Goal: Task Accomplishment & Management: Manage account settings

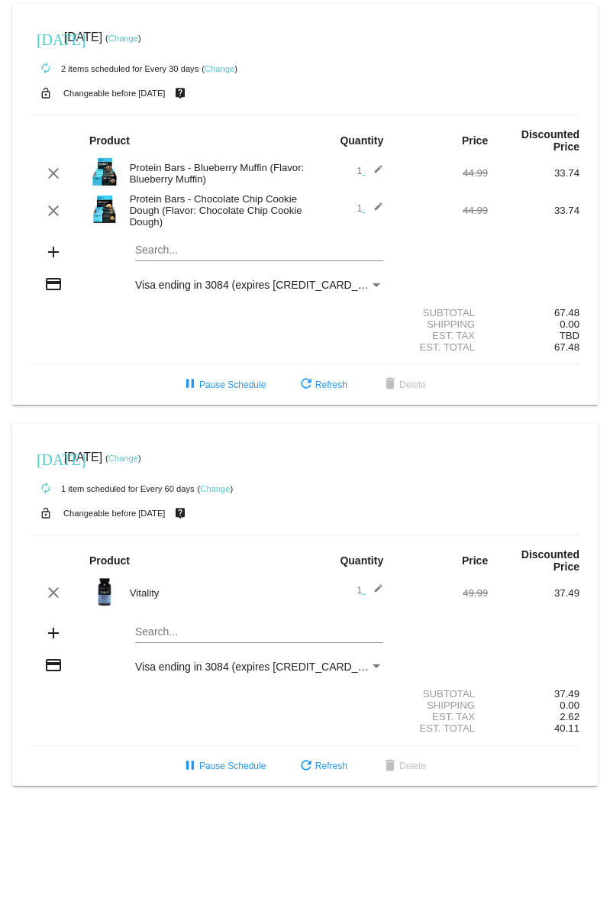
click at [138, 454] on link "Change" at bounding box center [123, 458] width 30 height 9
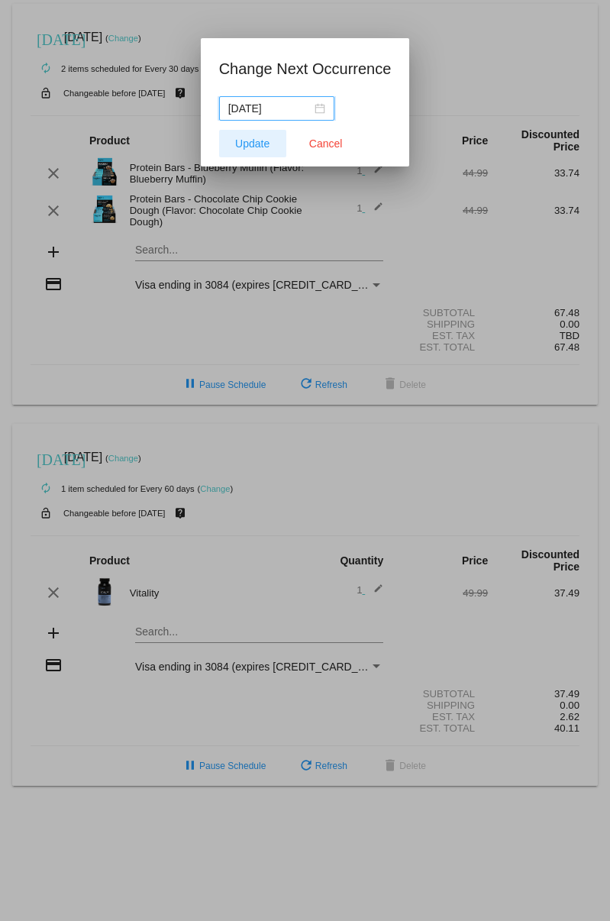
click at [261, 146] on span "Update" at bounding box center [252, 144] width 34 height 12
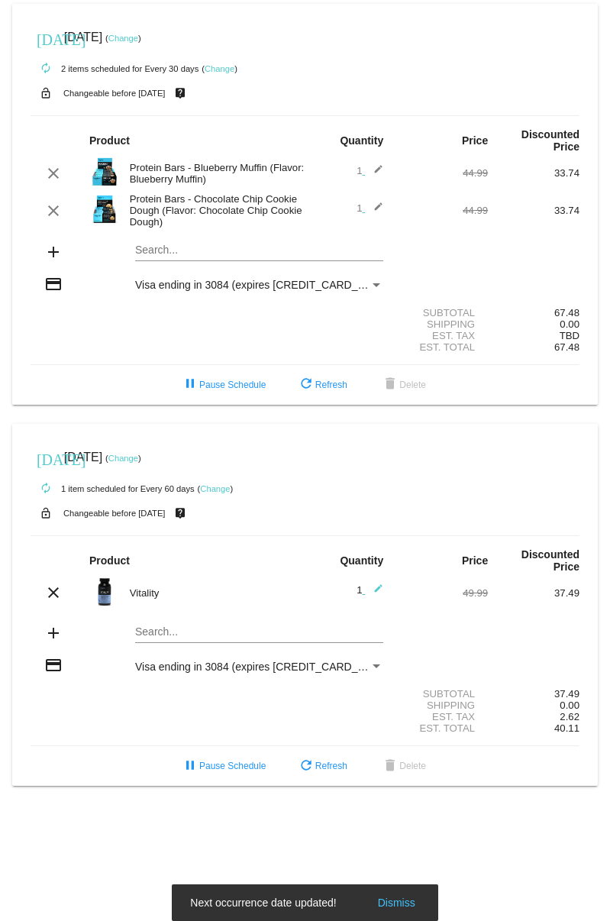
click at [138, 454] on link "Change" at bounding box center [123, 458] width 30 height 9
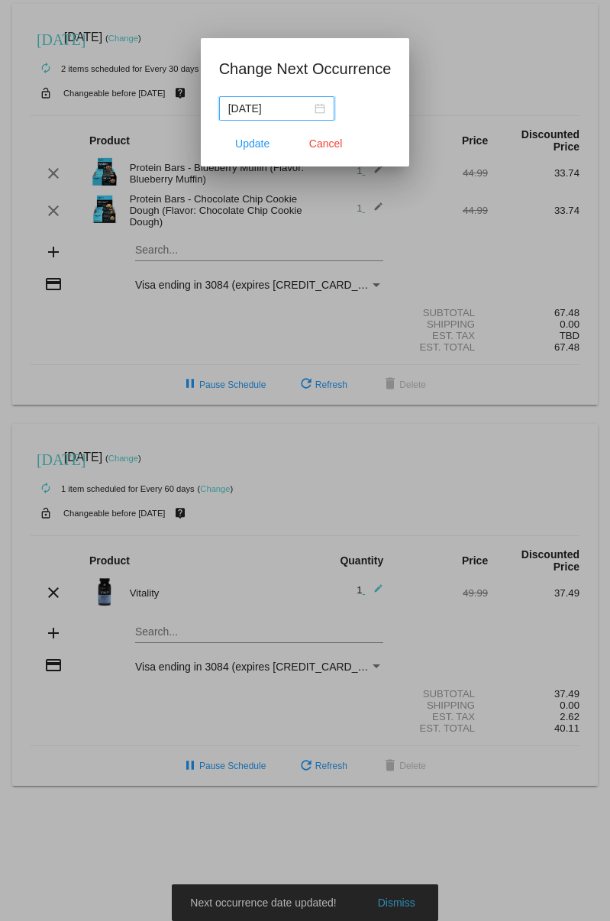
click at [316, 114] on nz-date-picker "[DATE]" at bounding box center [276, 108] width 115 height 24
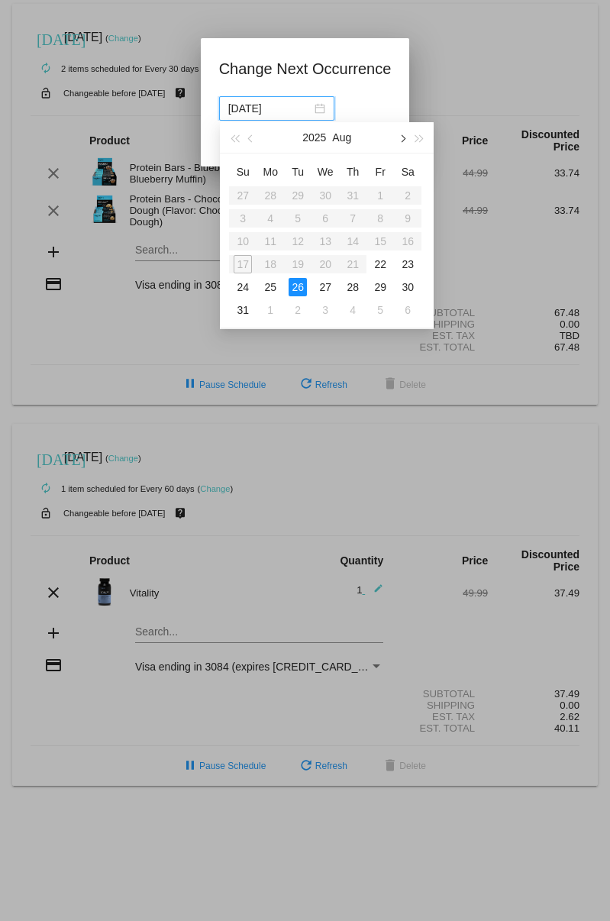
click at [401, 138] on span "button" at bounding box center [403, 139] width 8 height 8
click at [291, 261] on div "23" at bounding box center [298, 264] width 18 height 18
type input "[DATE]"
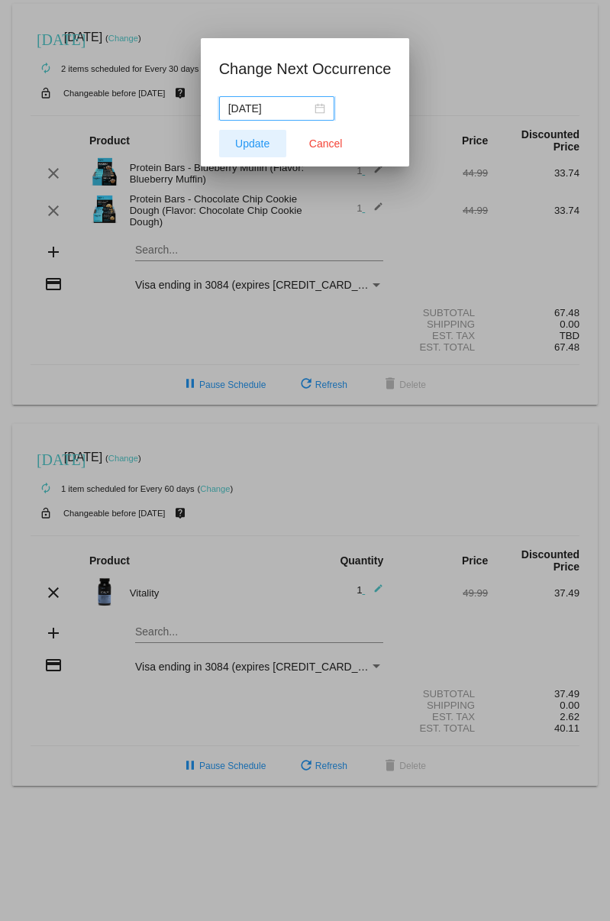
click at [256, 146] on span "Update" at bounding box center [252, 144] width 34 height 12
